Goal: Task Accomplishment & Management: Manage account settings

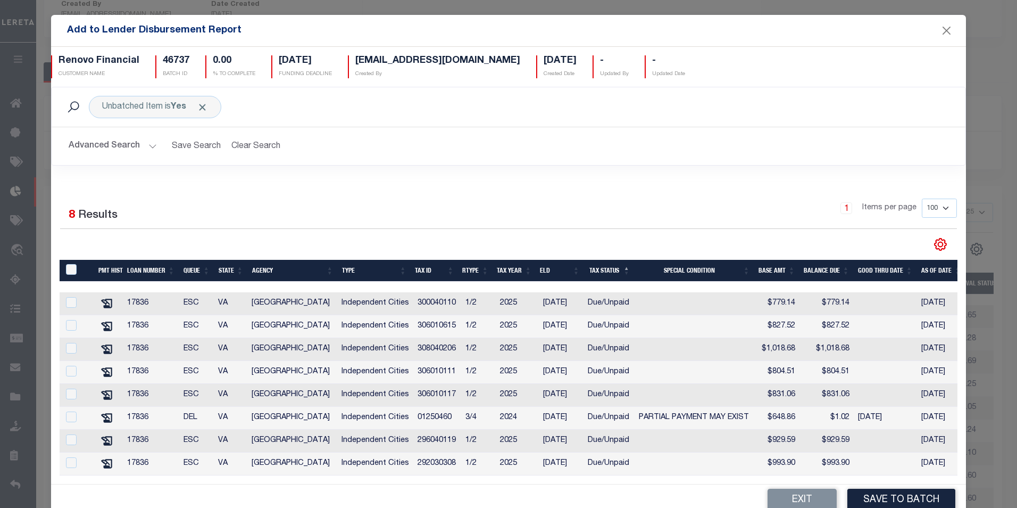
scroll to position [189, 0]
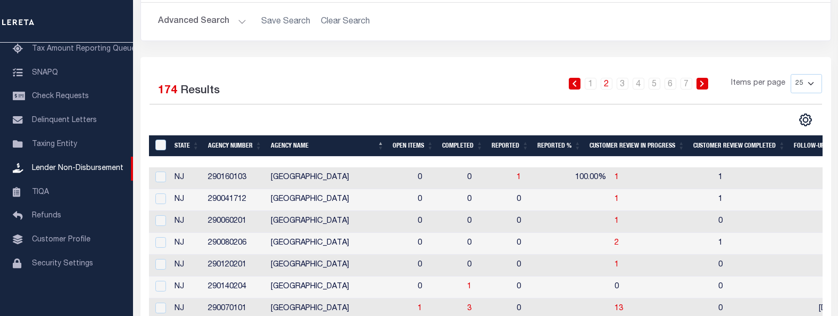
scroll to position [160, 0]
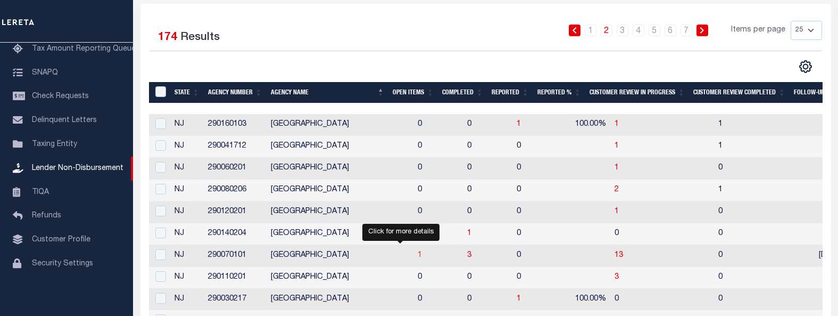
click at [418, 258] on span "1" at bounding box center [420, 254] width 4 height 7
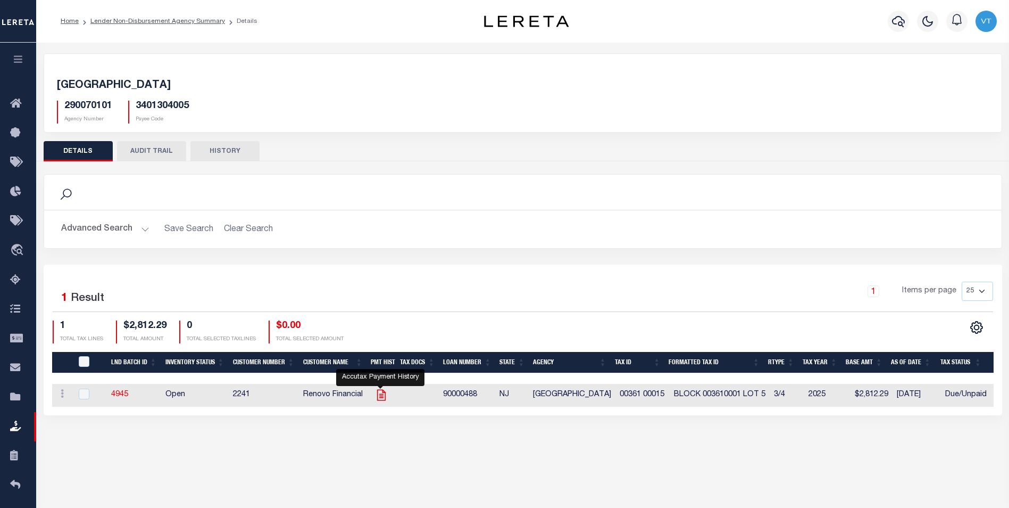
click at [378, 315] on icon "" at bounding box center [382, 395] width 14 height 14
checkbox input "true"
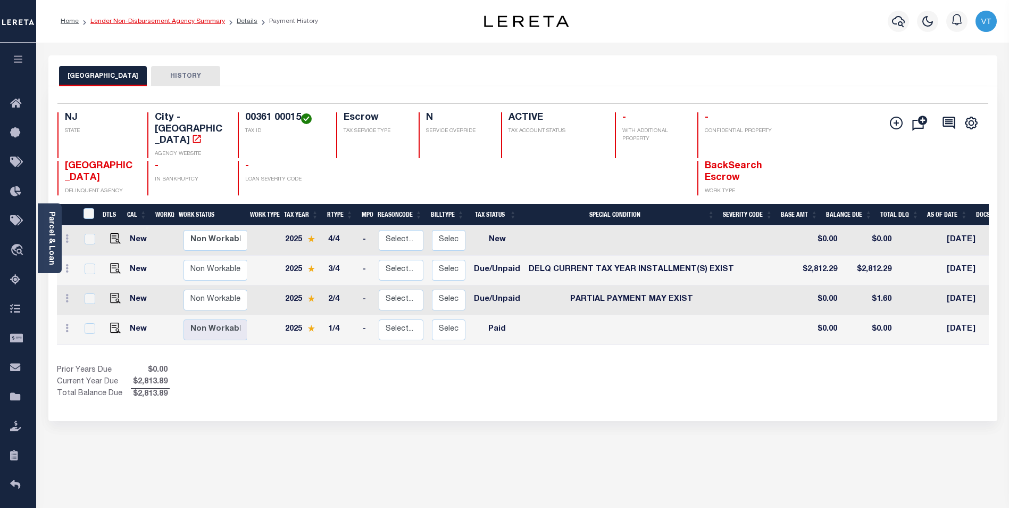
click at [204, 24] on link "Lender Non-Disbursement Agency Summary" at bounding box center [157, 21] width 135 height 6
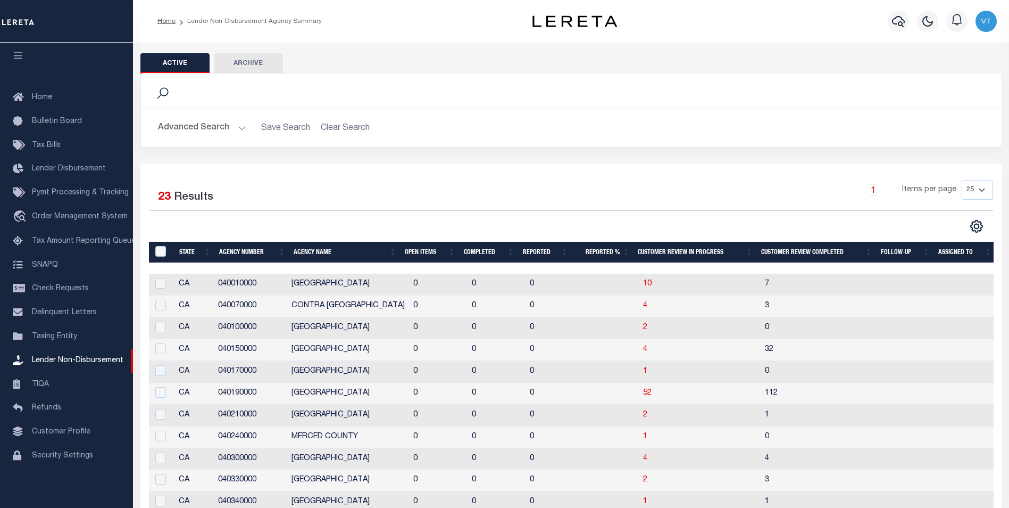
click at [413, 256] on th "Open Items" at bounding box center [430, 253] width 59 height 22
click at [413, 256] on th "Open Items" at bounding box center [432, 253] width 59 height 22
click at [413, 256] on th "Open Items" at bounding box center [430, 253] width 59 height 22
click at [226, 131] on button "Advanced Search" at bounding box center [202, 128] width 88 height 21
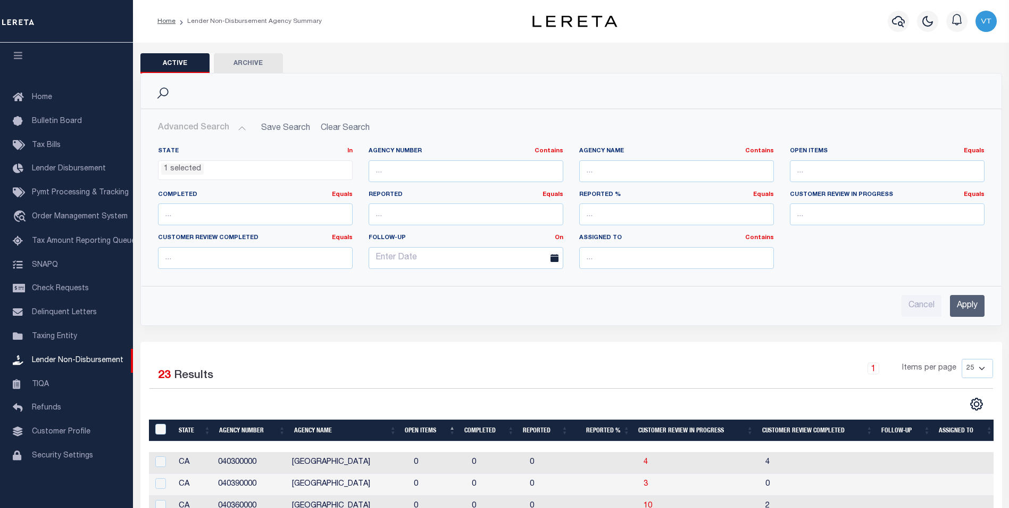
click at [239, 169] on ul "1 selected" at bounding box center [256, 168] width 194 height 14
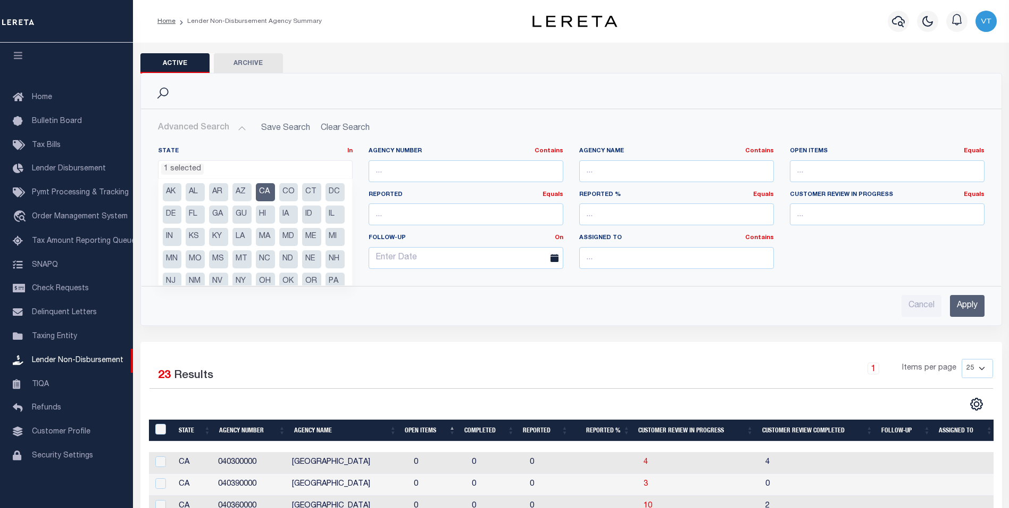
click at [266, 192] on li "CA" at bounding box center [265, 192] width 19 height 18
select select
click at [967, 306] on input "Apply" at bounding box center [967, 306] width 35 height 22
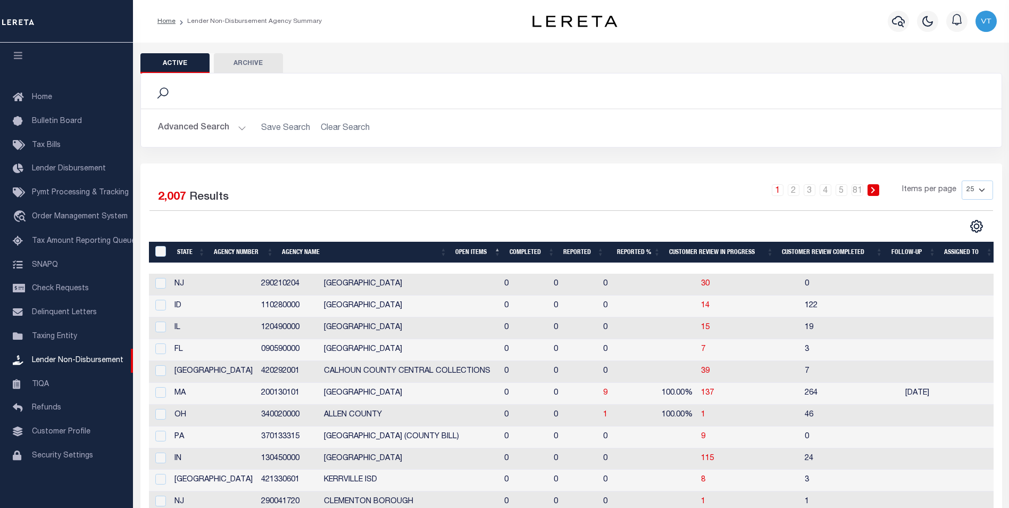
click at [468, 251] on th "Open Items" at bounding box center [478, 253] width 54 height 22
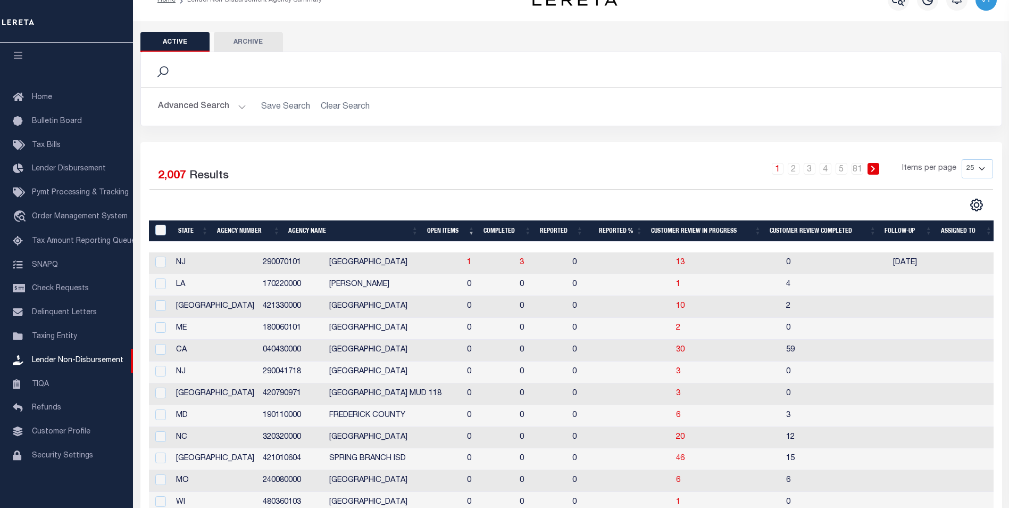
scroll to position [0, 0]
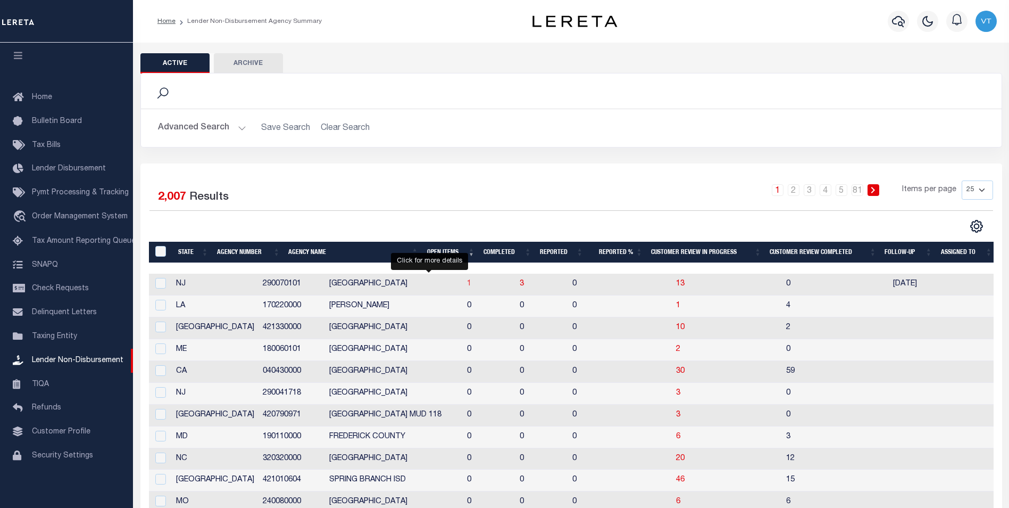
click at [467, 287] on span "1" at bounding box center [469, 283] width 4 height 7
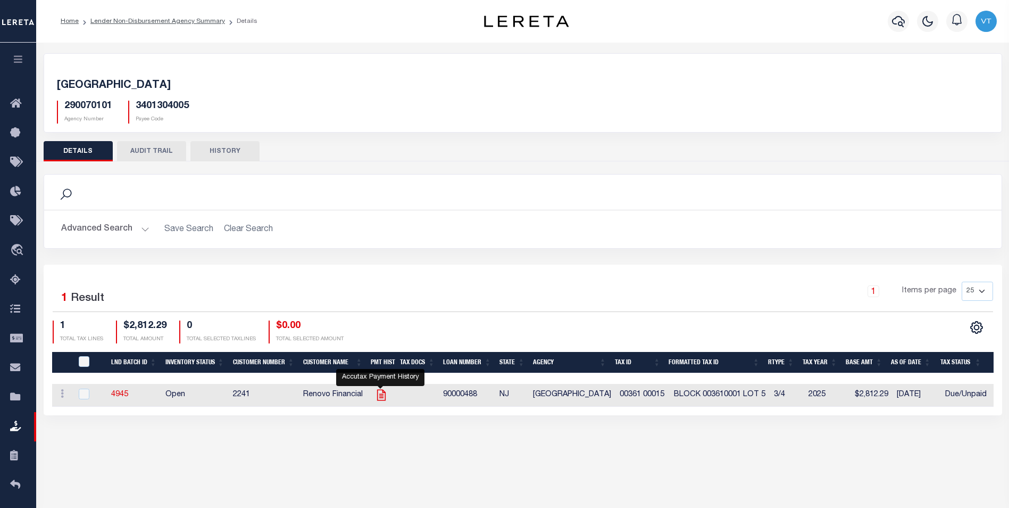
click at [377, 398] on icon "" at bounding box center [381, 394] width 9 height 11
checkbox input "true"
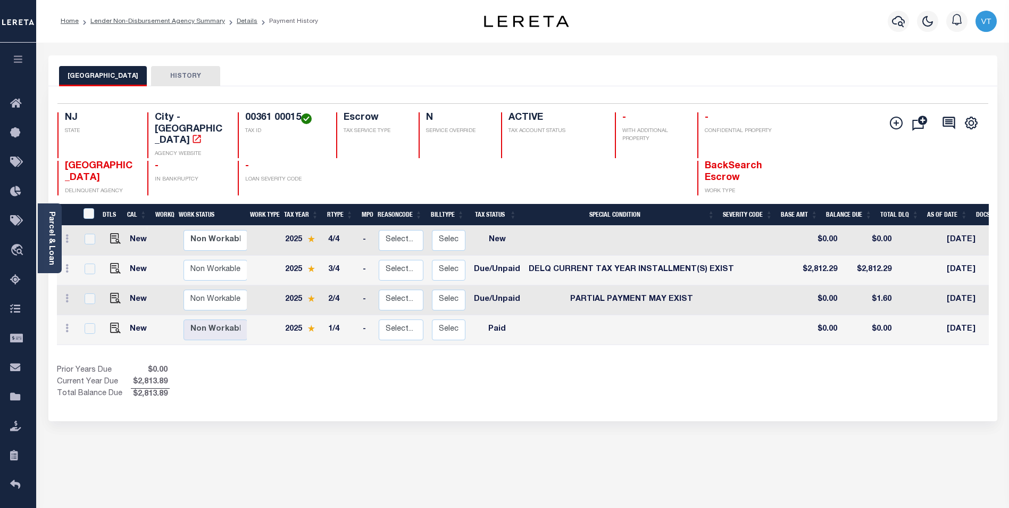
click at [497, 326] on td "Paid" at bounding box center [497, 330] width 55 height 30
checkbox input "true"
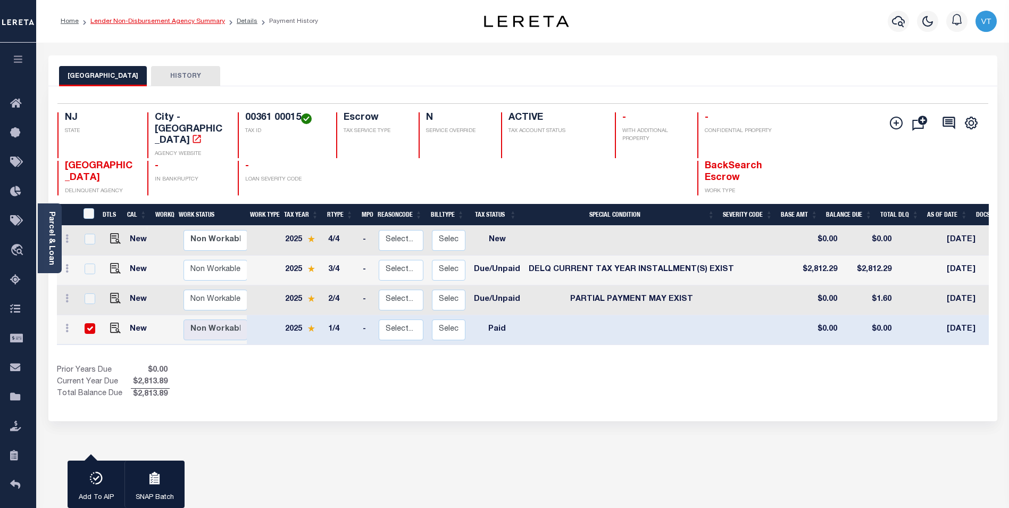
click at [190, 21] on link "Lender Non-Disbursement Agency Summary" at bounding box center [157, 21] width 135 height 6
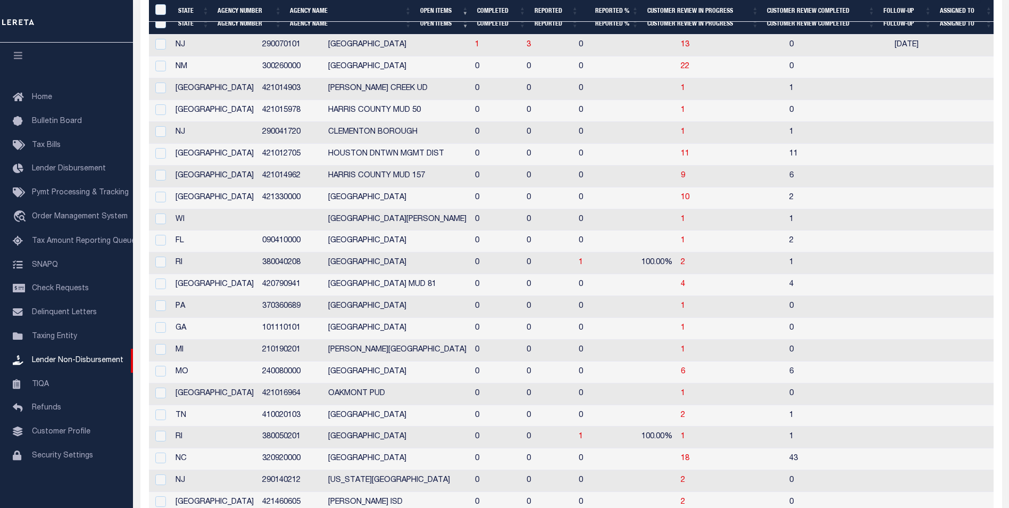
scroll to position [266, 0]
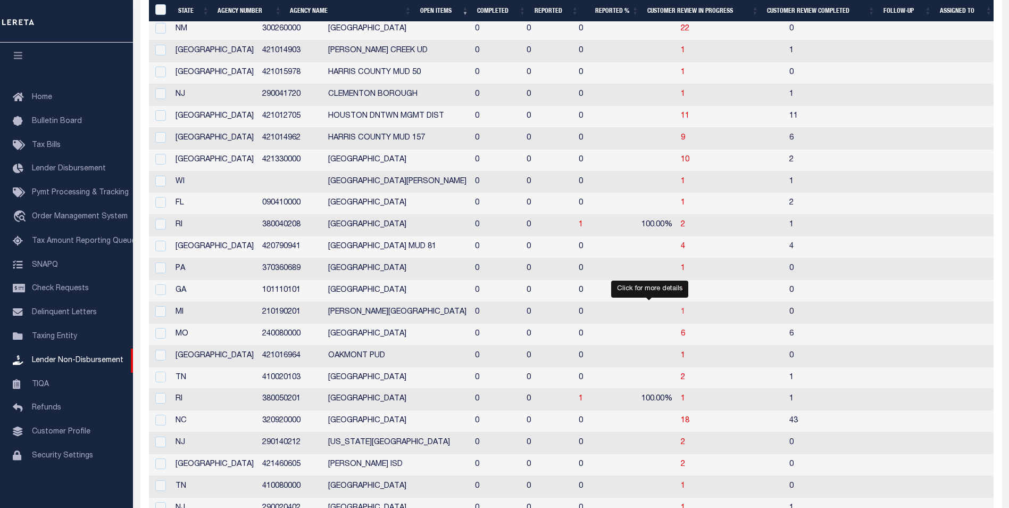
click at [681, 314] on span "1" at bounding box center [683, 311] width 4 height 7
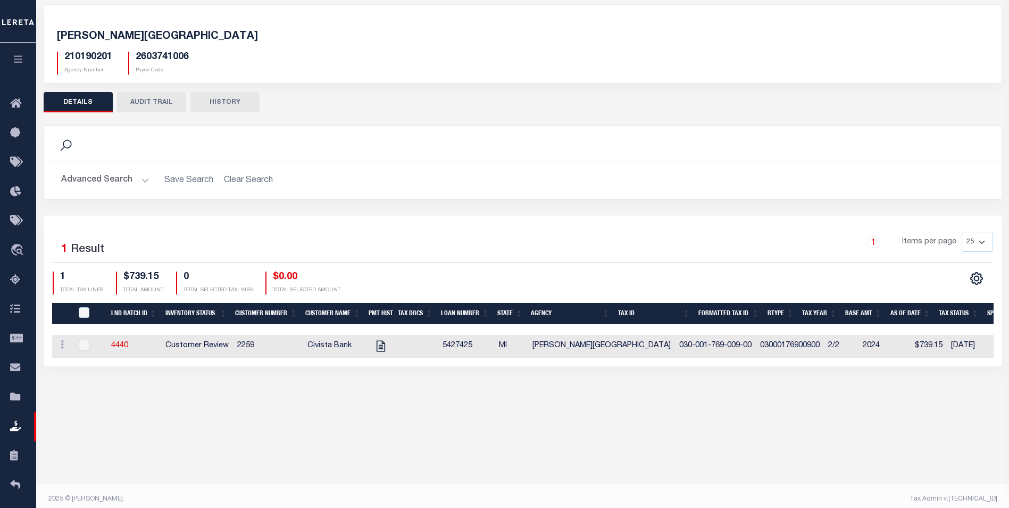
scroll to position [56, 0]
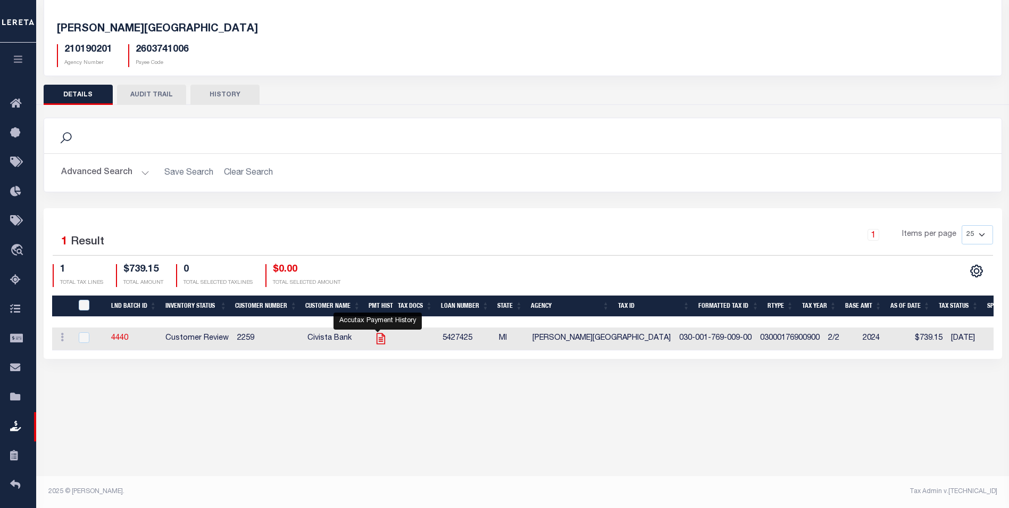
click at [378, 340] on icon "" at bounding box center [380, 338] width 9 height 11
checkbox input "true"
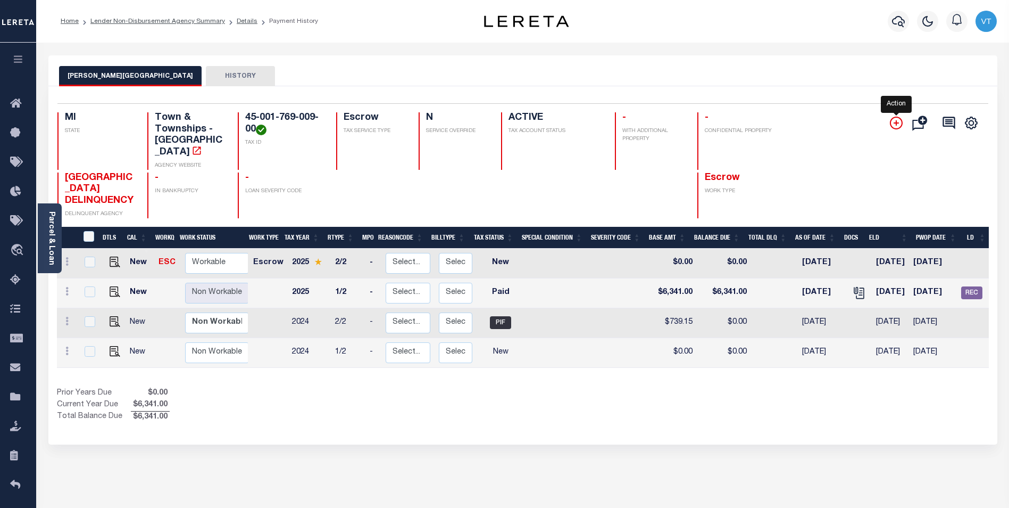
click at [898, 125] on icon "" at bounding box center [896, 122] width 5 height 5
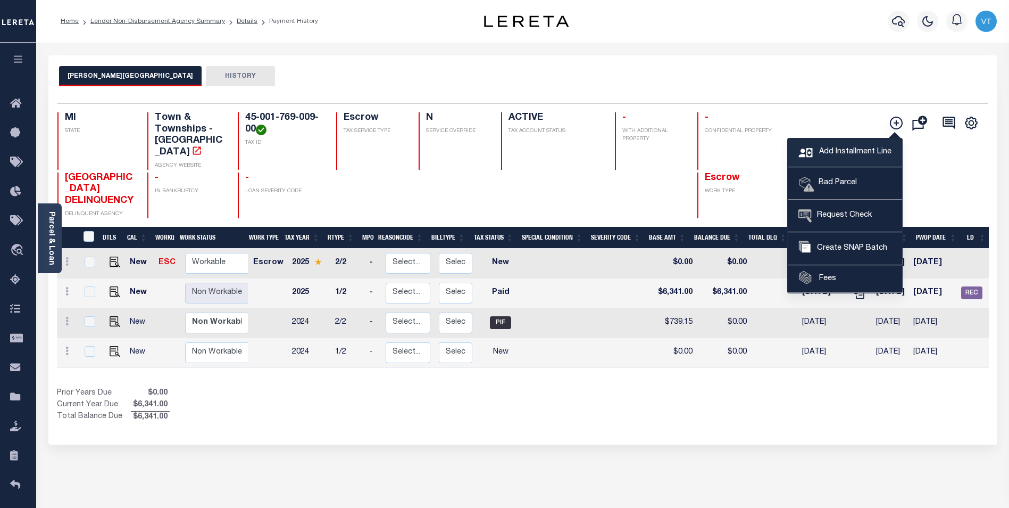
click at [836, 156] on span "Add Installment Line" at bounding box center [854, 152] width 75 height 12
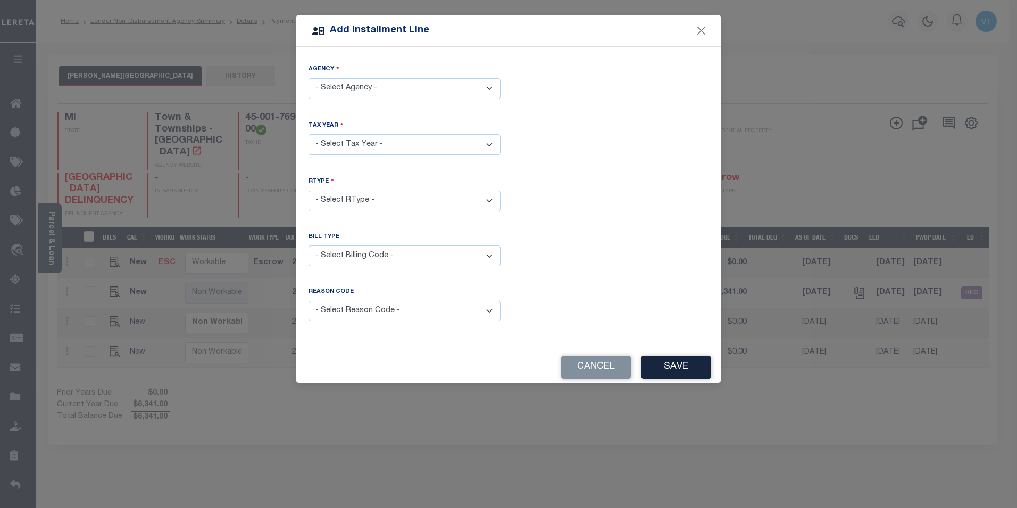
click at [361, 88] on select "- Select Agency - BINGHAM TOWNSHIP - Town & Townships" at bounding box center [405, 88] width 192 height 21
select select "2608941000"
click at [309, 78] on select "- Select Agency - BINGHAM TOWNSHIP - Town & Townships" at bounding box center [405, 88] width 192 height 21
click at [352, 142] on select "- Select Year - 2005 2006 2007 2008 2009 2010 2011 2012 2013 2014 2015 2016 201…" at bounding box center [405, 144] width 192 height 21
select select "2005"
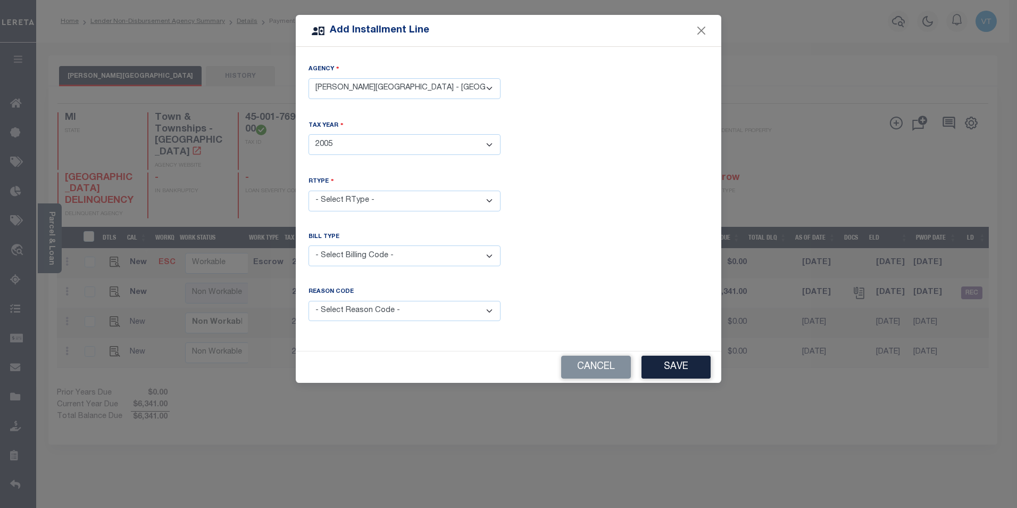
click at [309, 134] on select "- Select Year - 2005 2006 2007 2008 2009 2010 2011 2012 2013 2014 2015 2016 201…" at bounding box center [405, 144] width 192 height 21
click at [361, 201] on select "- Select RType - 1/2 2/2" at bounding box center [405, 200] width 192 height 21
select select "0"
click at [309, 190] on select "- Select RType - 1/2 2/2" at bounding box center [405, 200] width 192 height 21
click at [371, 250] on select "- Select Billing Code - Regular Delinquent Supplemental Corrected/Adjusted Bill…" at bounding box center [405, 255] width 192 height 21
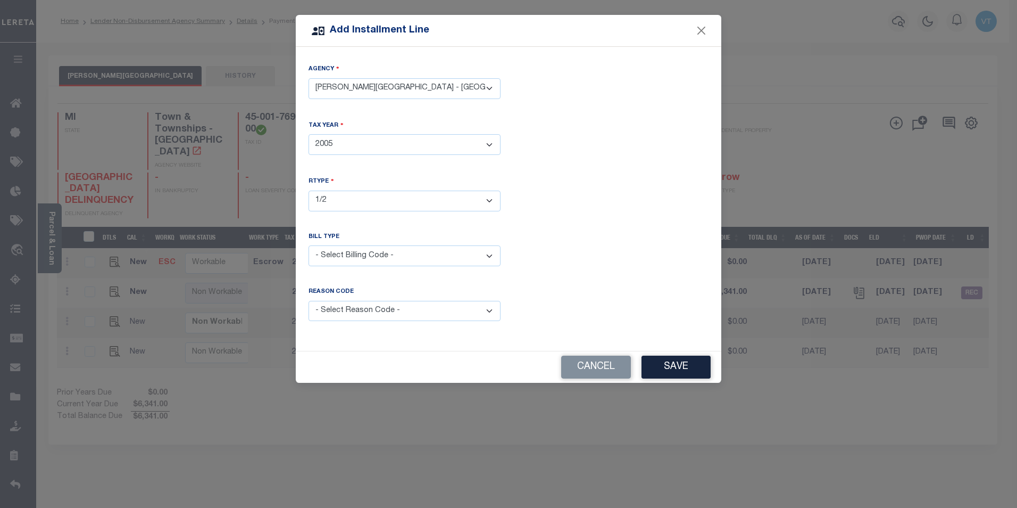
select select "1"
click at [309, 245] on select "- Select Billing Code - Regular Delinquent Supplemental Corrected/Adjusted Bill…" at bounding box center [405, 255] width 192 height 21
click at [368, 311] on select "- Select Reason Code - Payment Reversal Taxable Value Change Assessment Change …" at bounding box center [405, 311] width 192 height 21
select select "12"
click at [309, 301] on select "- Select Reason Code - Payment Reversal Taxable Value Change Assessment Change …" at bounding box center [405, 311] width 192 height 21
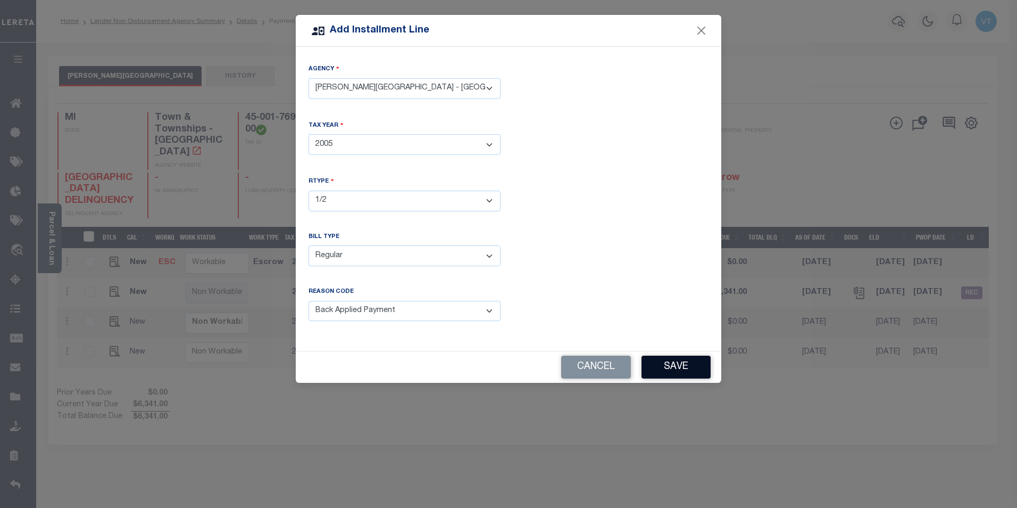
click at [700, 363] on button "Save" at bounding box center [676, 366] width 69 height 23
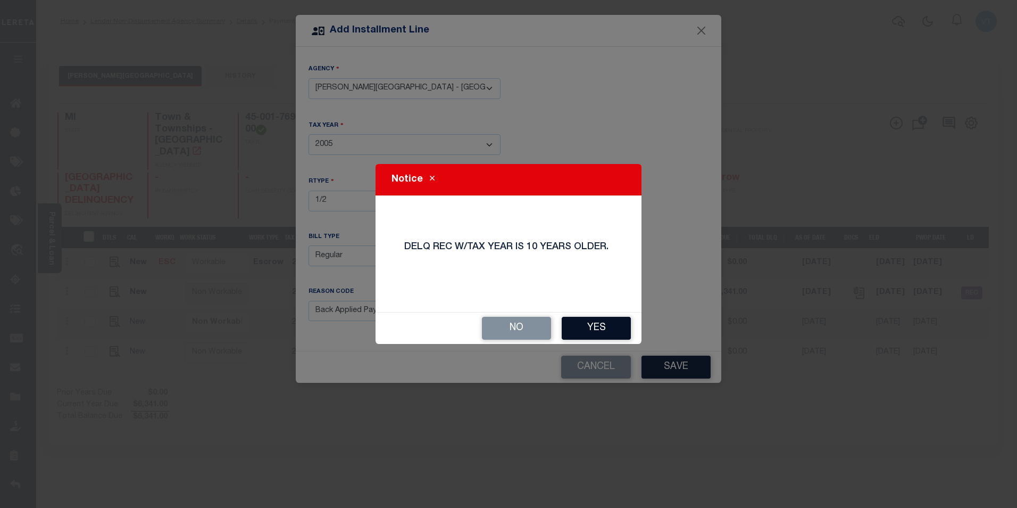
click at [587, 329] on button "Yes" at bounding box center [596, 328] width 69 height 23
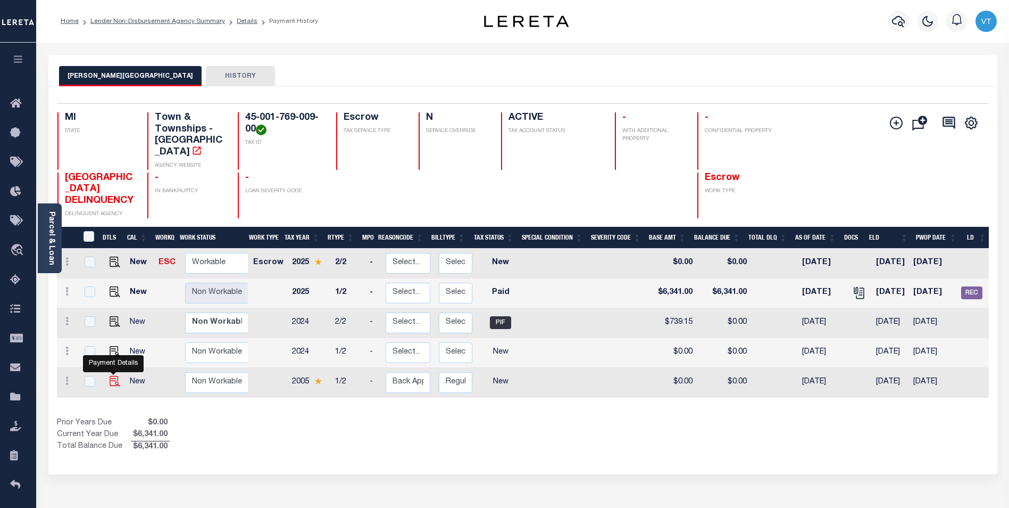
click at [115, 382] on img at bounding box center [115, 381] width 11 height 11
checkbox input "true"
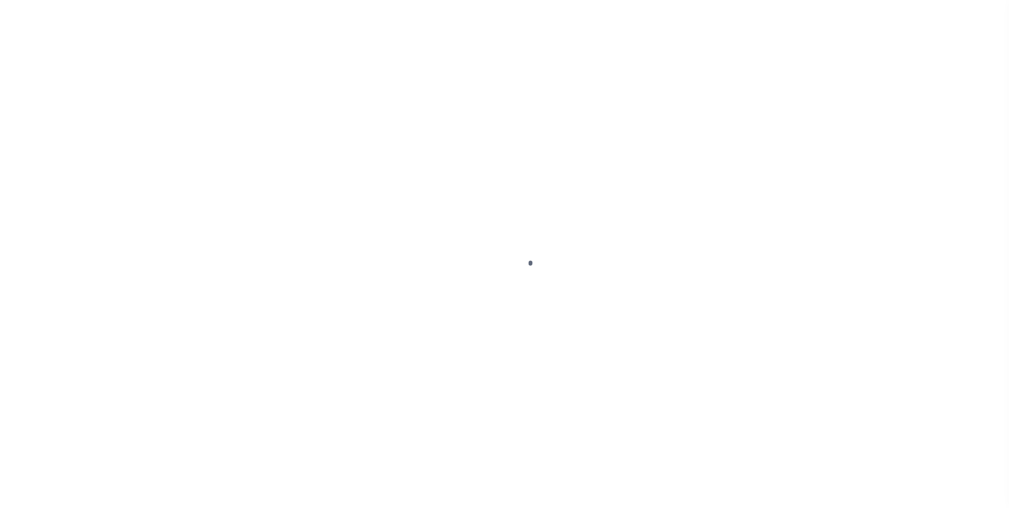
select select "NW2"
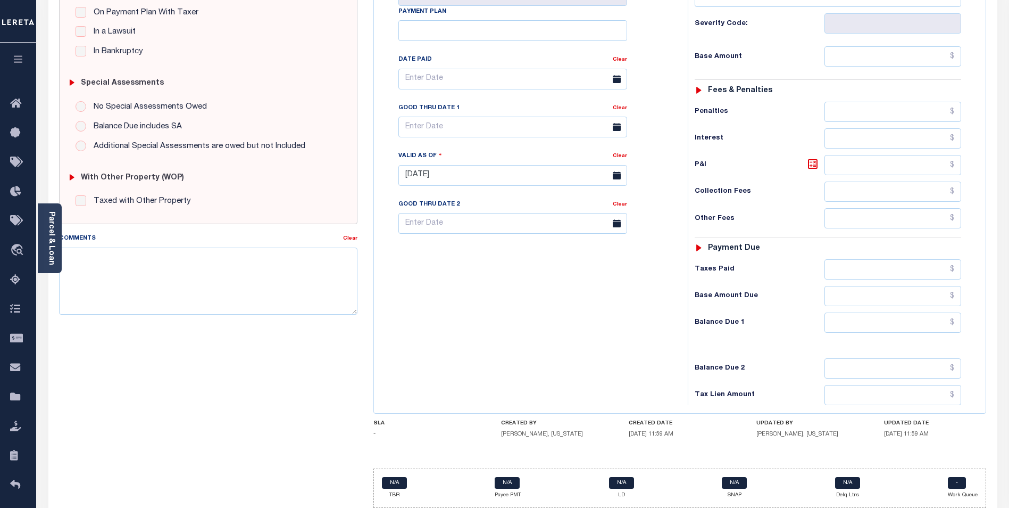
scroll to position [266, 0]
click at [142, 279] on textarea "Comments" at bounding box center [208, 278] width 298 height 67
type textarea "test"
click at [528, 385] on div "Tax Bill No Multiple Payment Option Payment Plan Clear" at bounding box center [528, 168] width 303 height 470
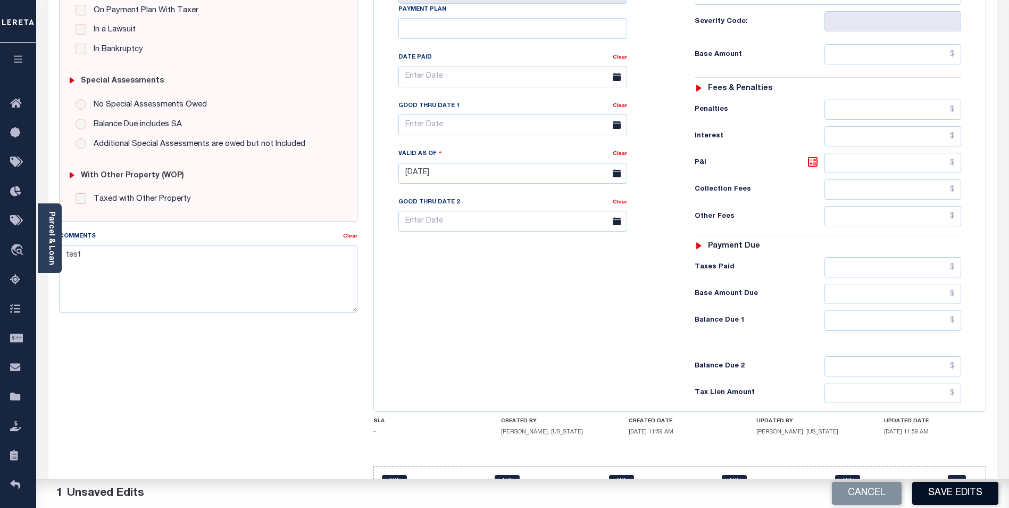
click at [958, 488] on button "Save Edits" at bounding box center [956, 493] width 86 height 23
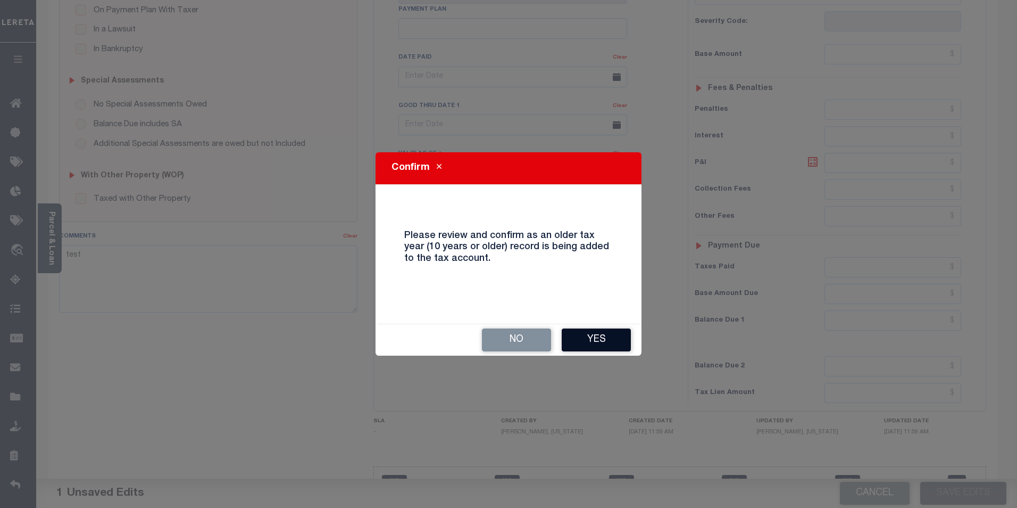
click at [613, 345] on button "Yes" at bounding box center [596, 339] width 69 height 23
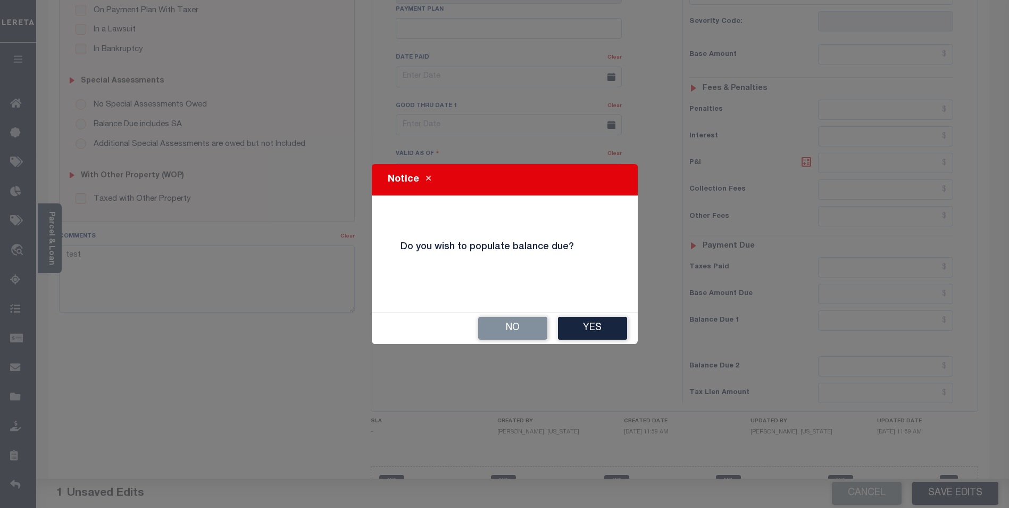
click at [461, 322] on div "No Yes" at bounding box center [505, 327] width 266 height 31
click at [495, 329] on button "No" at bounding box center [512, 328] width 69 height 23
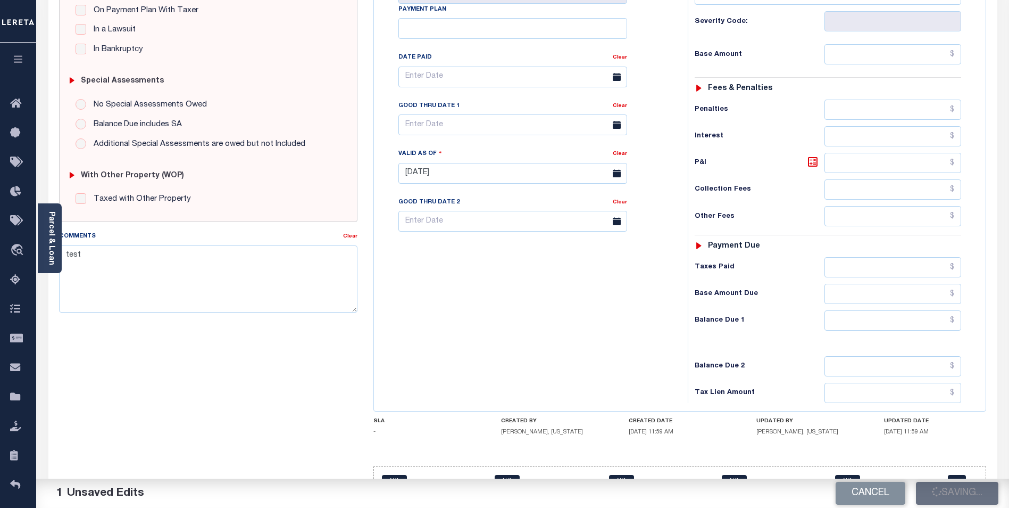
checkbox input "false"
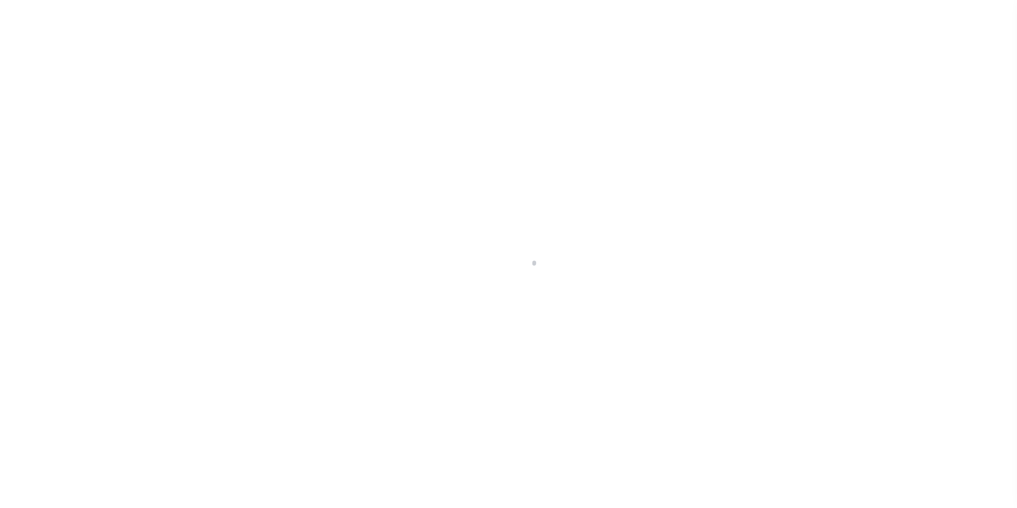
scroll to position [11, 0]
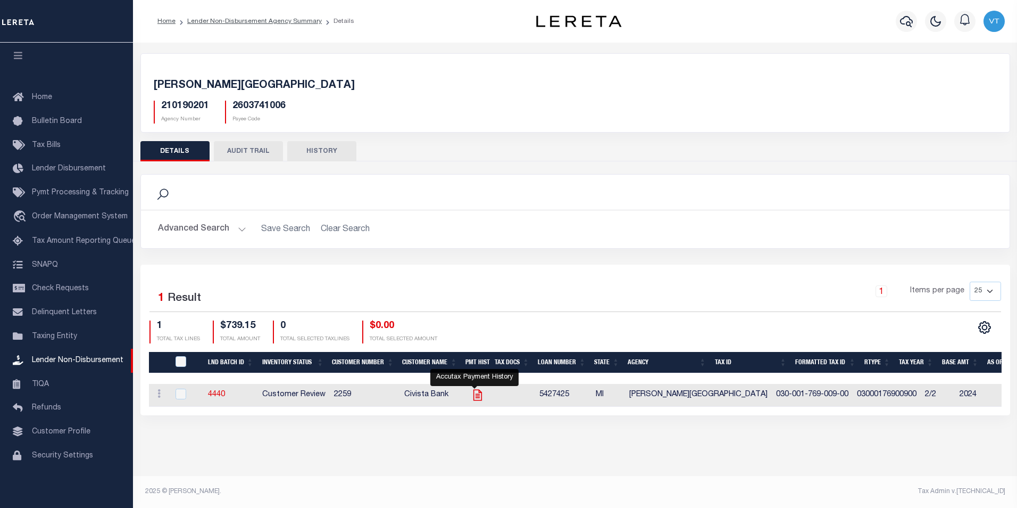
click at [474, 400] on icon "" at bounding box center [478, 395] width 14 height 14
checkbox input "true"
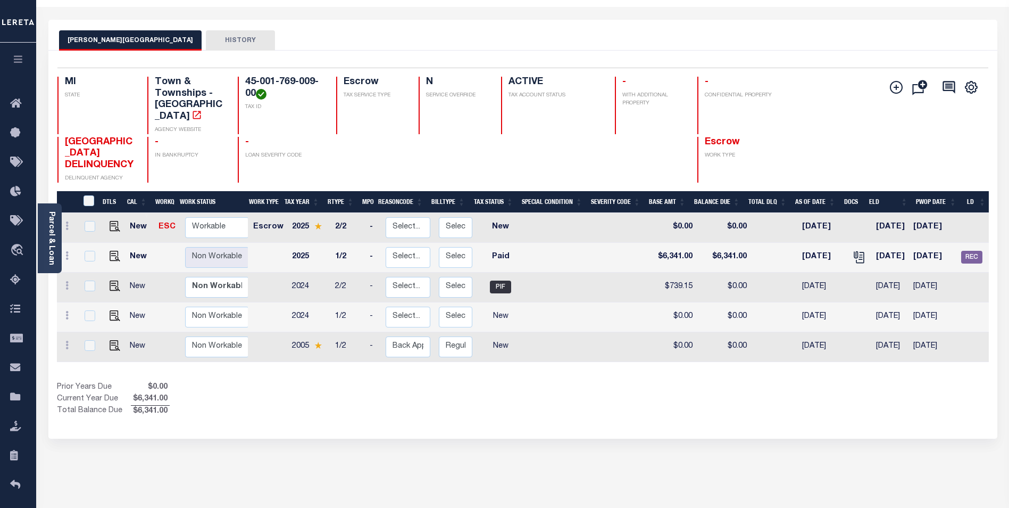
scroll to position [150, 0]
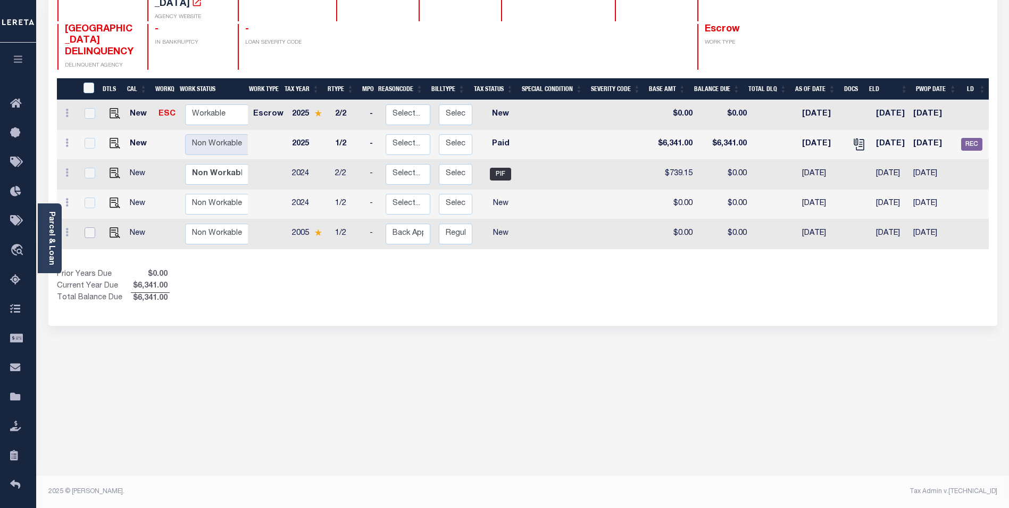
click at [85, 228] on input "checkbox" at bounding box center [90, 232] width 11 height 11
checkbox input "true"
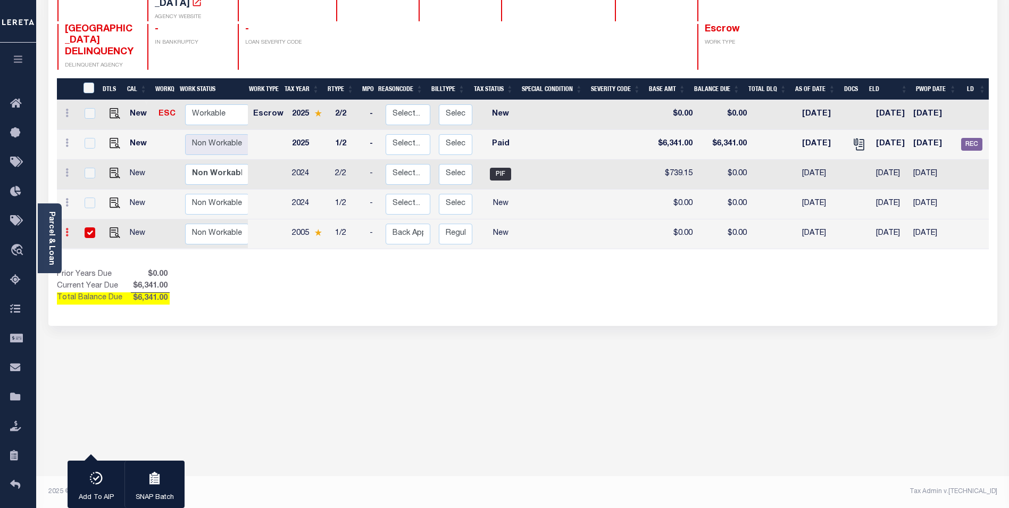
click at [70, 230] on link at bounding box center [67, 233] width 12 height 9
click at [90, 231] on img at bounding box center [92, 229] width 11 height 11
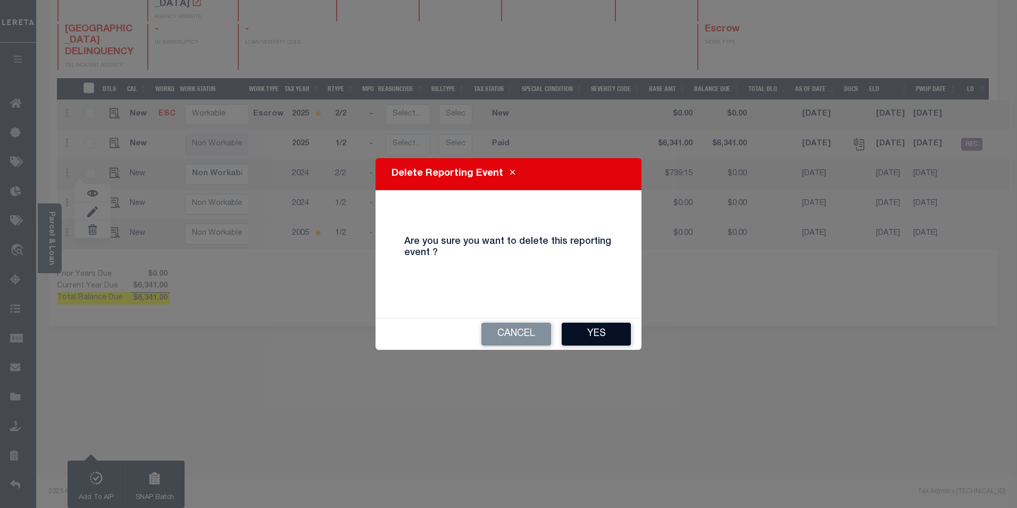
click at [596, 331] on button "Yes" at bounding box center [596, 333] width 69 height 23
